Goal: Find specific page/section: Find specific page/section

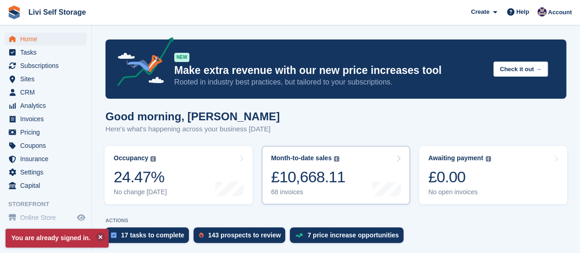
click at [293, 194] on div "68 invoices" at bounding box center [308, 192] width 74 height 8
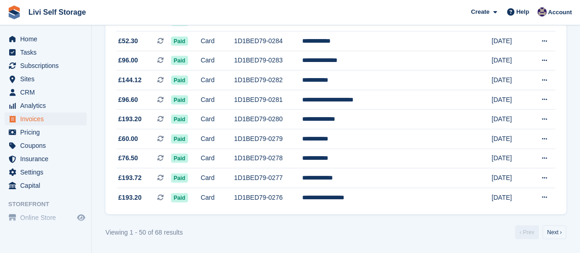
scroll to position [931, 0]
